Goal: Navigation & Orientation: Understand site structure

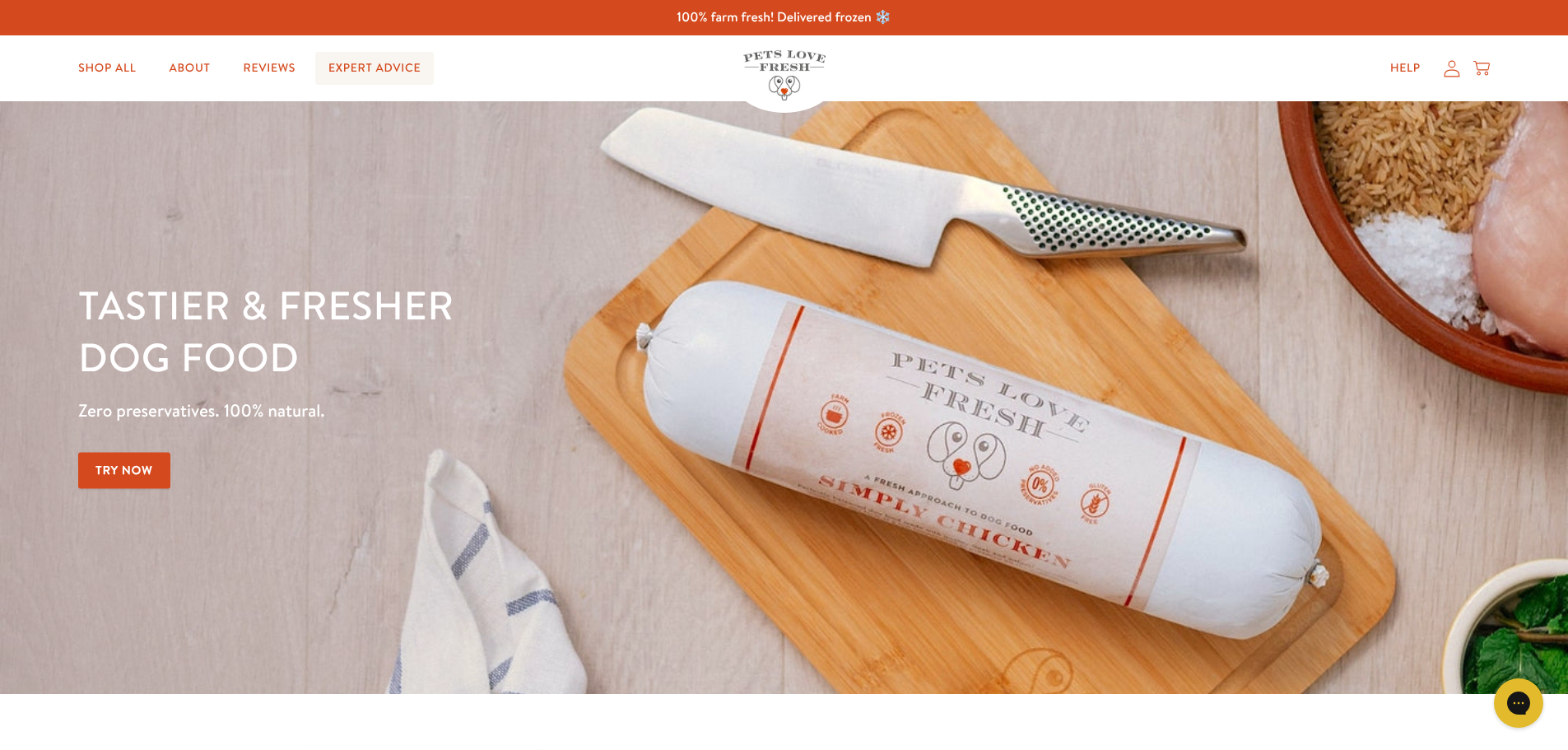
click at [341, 71] on link "Expert Advice" at bounding box center [374, 68] width 119 height 33
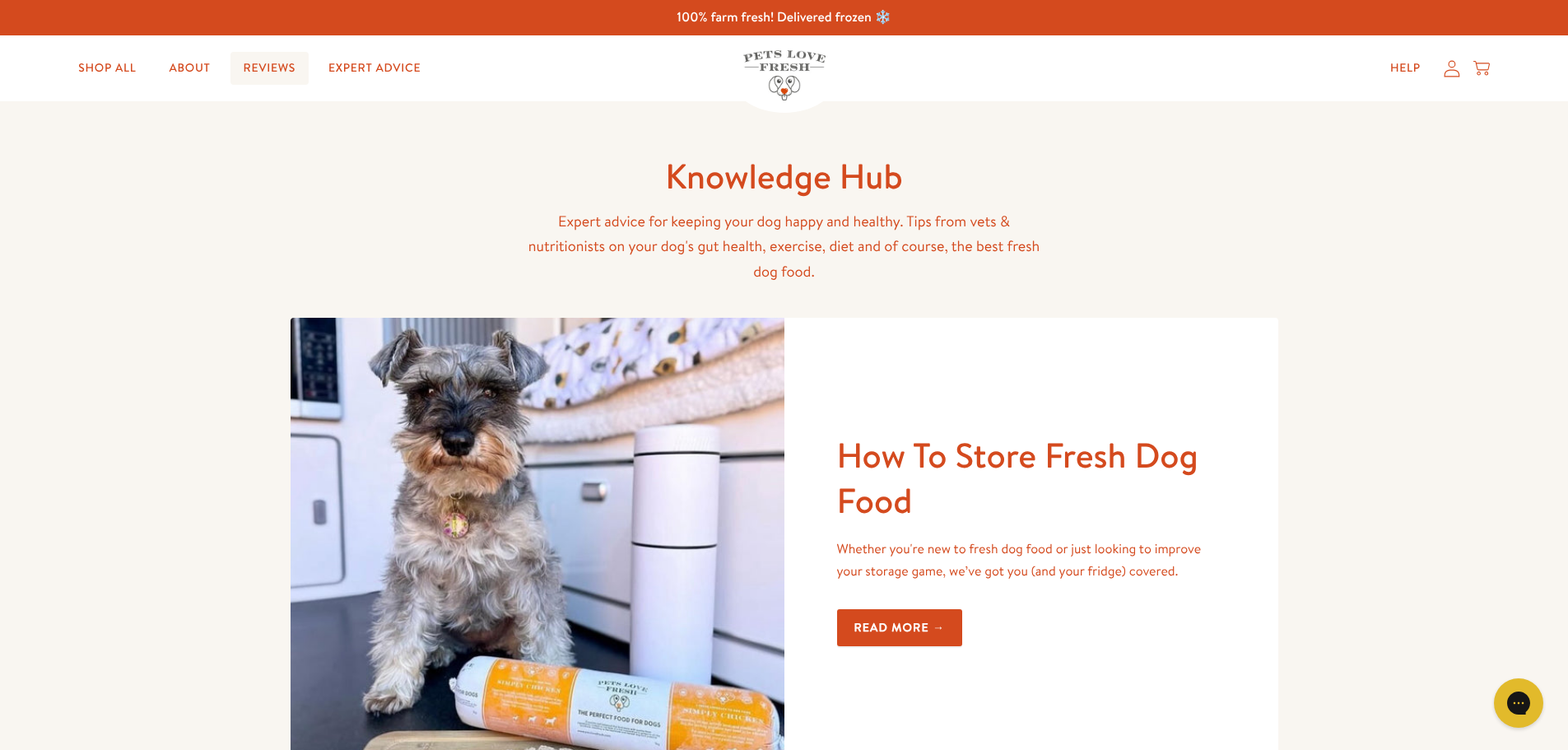
click at [285, 78] on link "Reviews" at bounding box center [269, 68] width 78 height 33
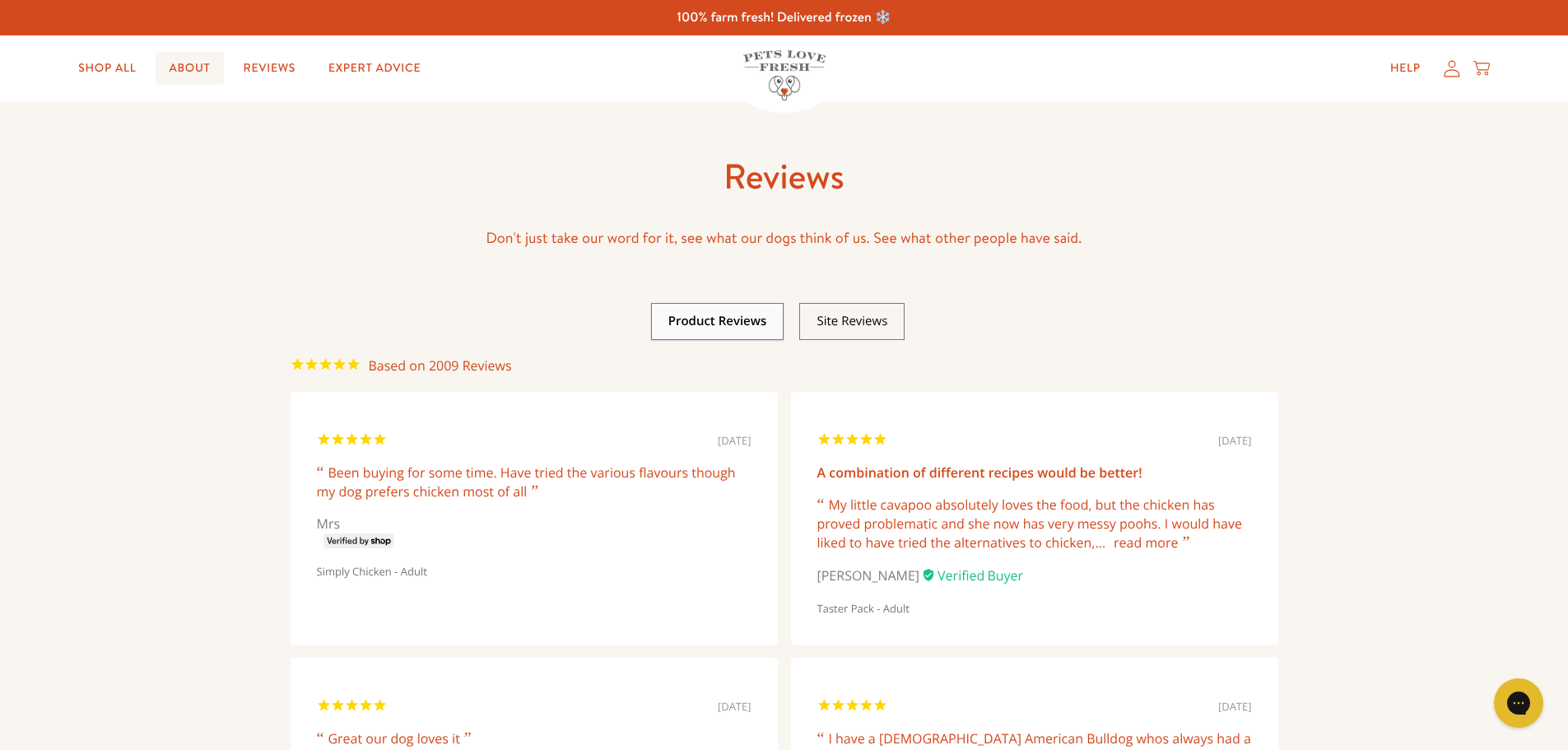
click at [206, 74] on link "About" at bounding box center [190, 68] width 68 height 33
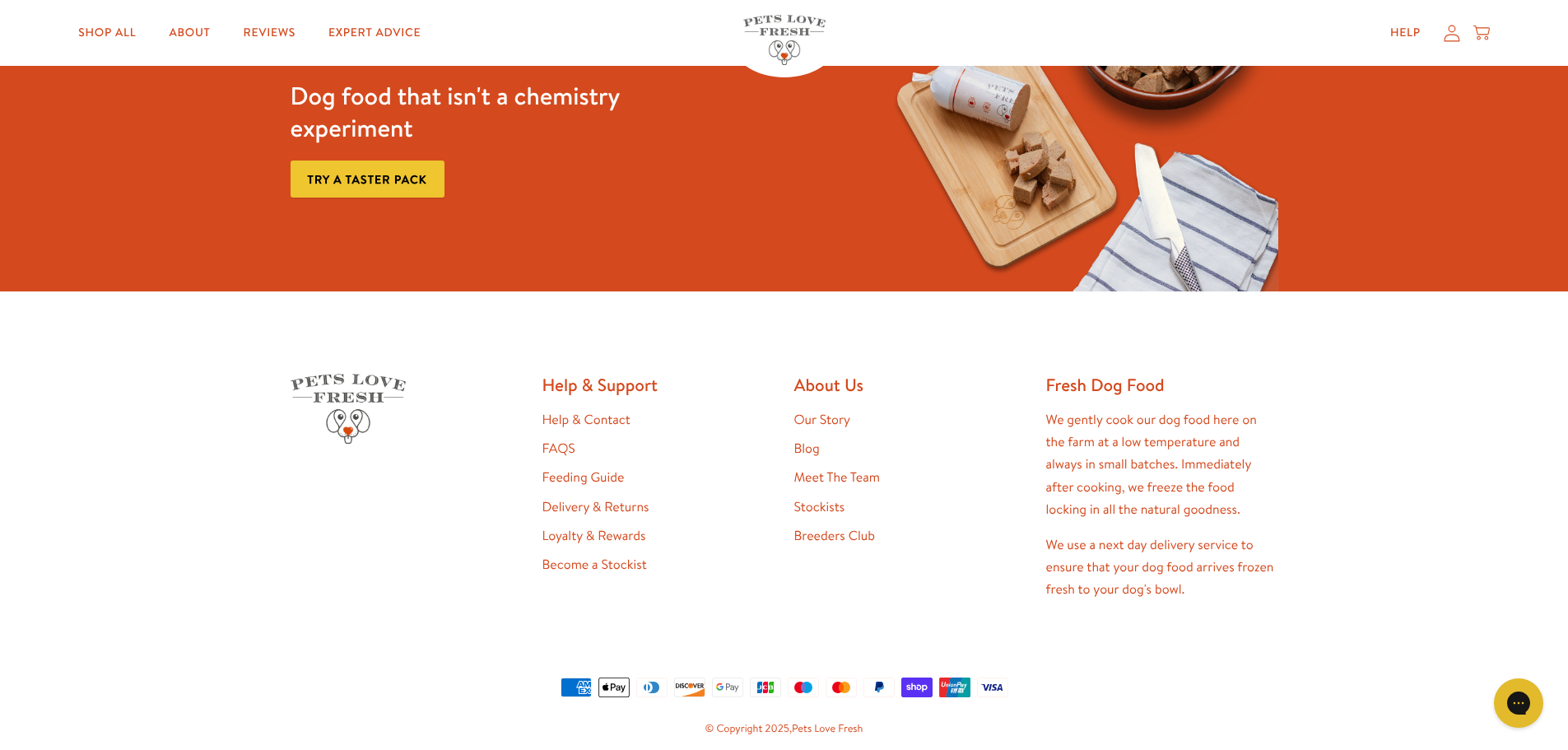
scroll to position [4422, 0]
